Goal: Navigation & Orientation: Find specific page/section

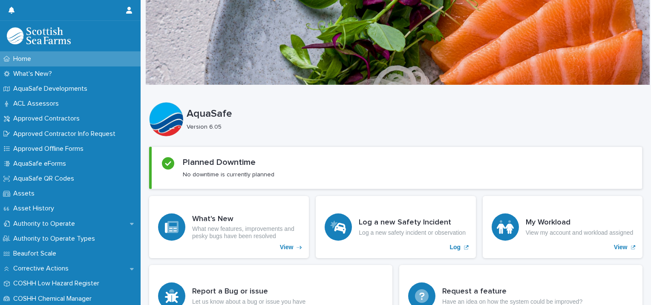
click at [52, 37] on img at bounding box center [39, 35] width 64 height 17
click at [47, 43] on img at bounding box center [39, 35] width 64 height 17
